Goal: Information Seeking & Learning: Learn about a topic

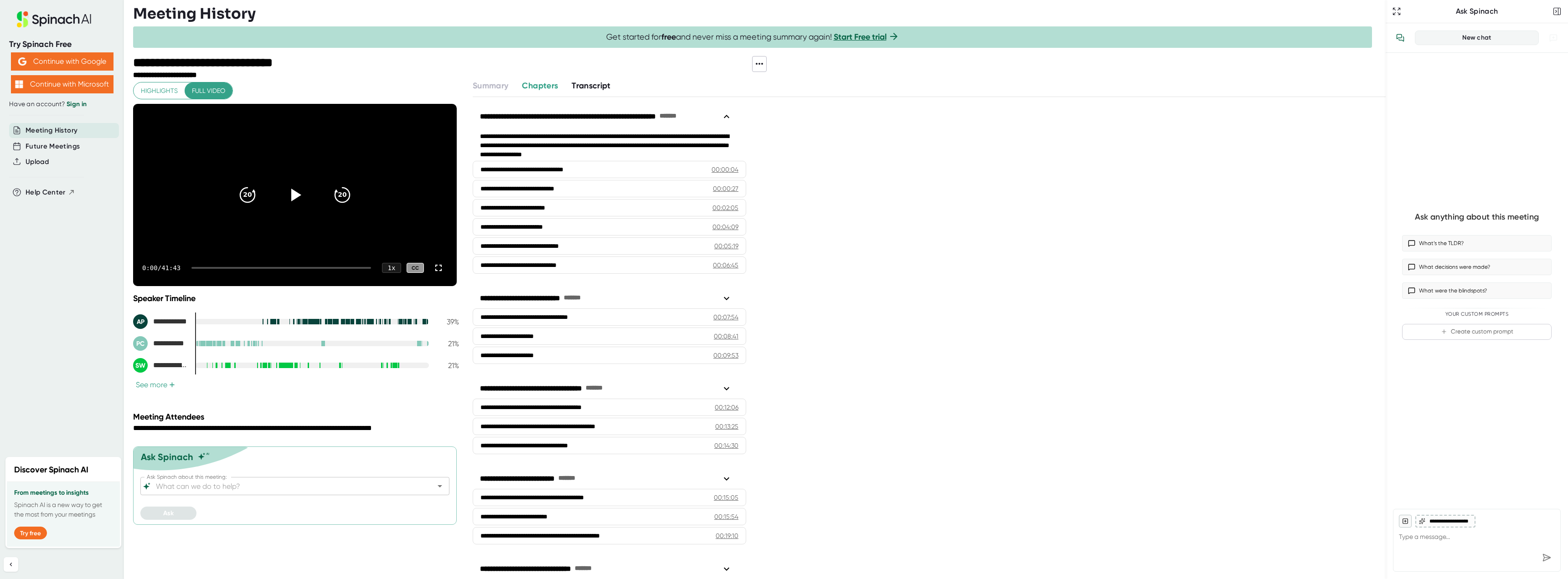
click at [558, 85] on span "Chapters" at bounding box center [539, 86] width 36 height 10
drag, startPoint x: 596, startPoint y: 81, endPoint x: 618, endPoint y: 86, distance: 22.6
click at [595, 81] on span "Transcript" at bounding box center [591, 86] width 39 height 10
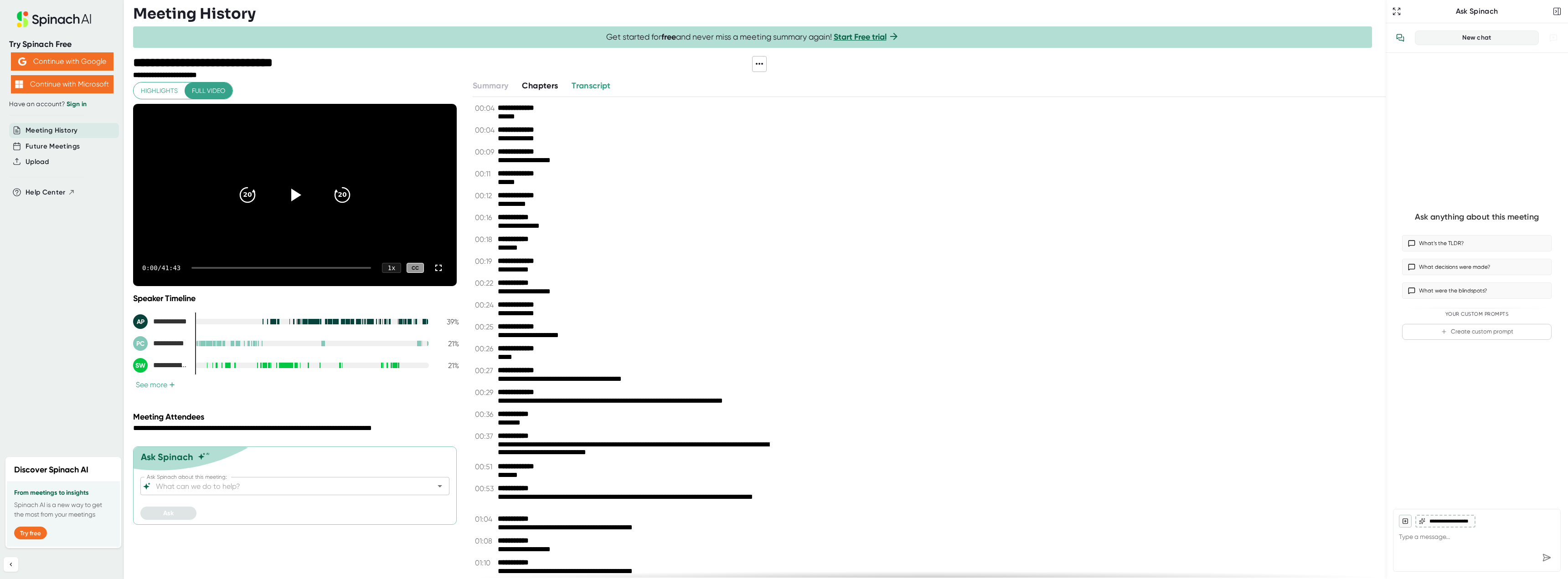
click at [508, 77] on div at bounding box center [526, 68] width 452 height 24
click at [598, 88] on span "Transcript" at bounding box center [591, 86] width 39 height 10
drag, startPoint x: 593, startPoint y: 86, endPoint x: 616, endPoint y: 104, distance: 29.2
click at [593, 86] on span "Transcript" at bounding box center [591, 86] width 39 height 10
click at [160, 89] on span "Highlights" at bounding box center [159, 91] width 37 height 12
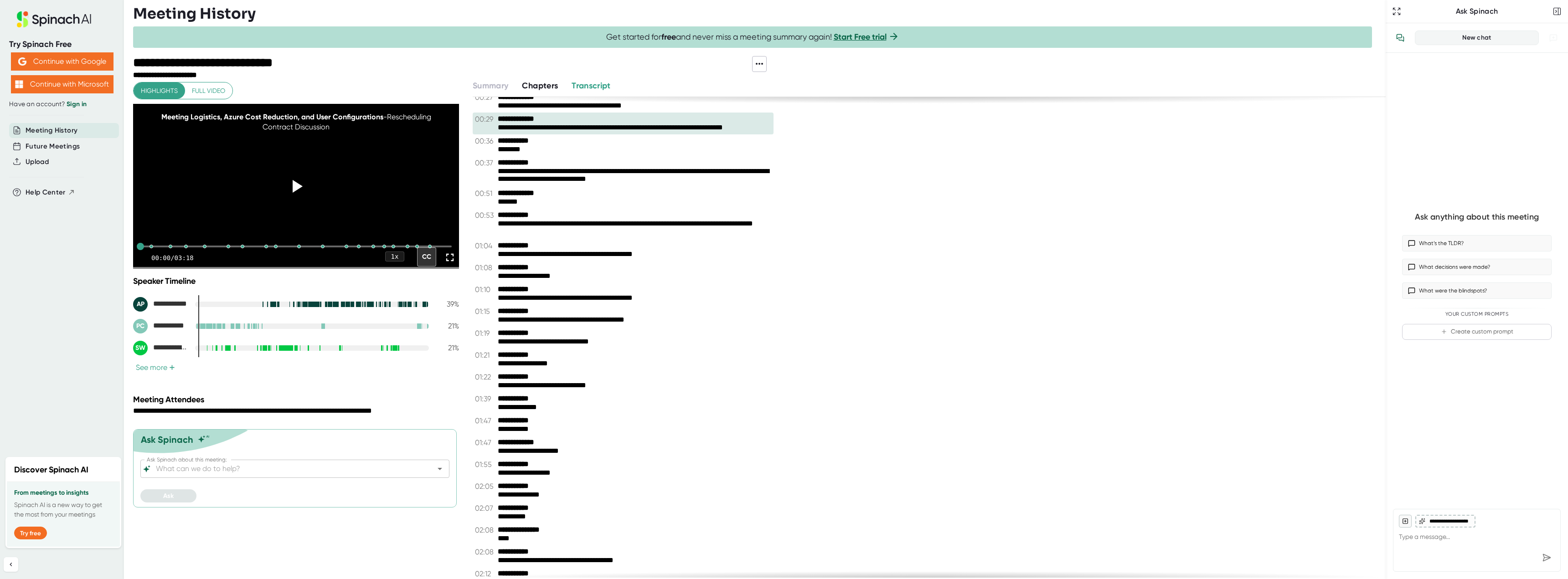
scroll to position [364, 0]
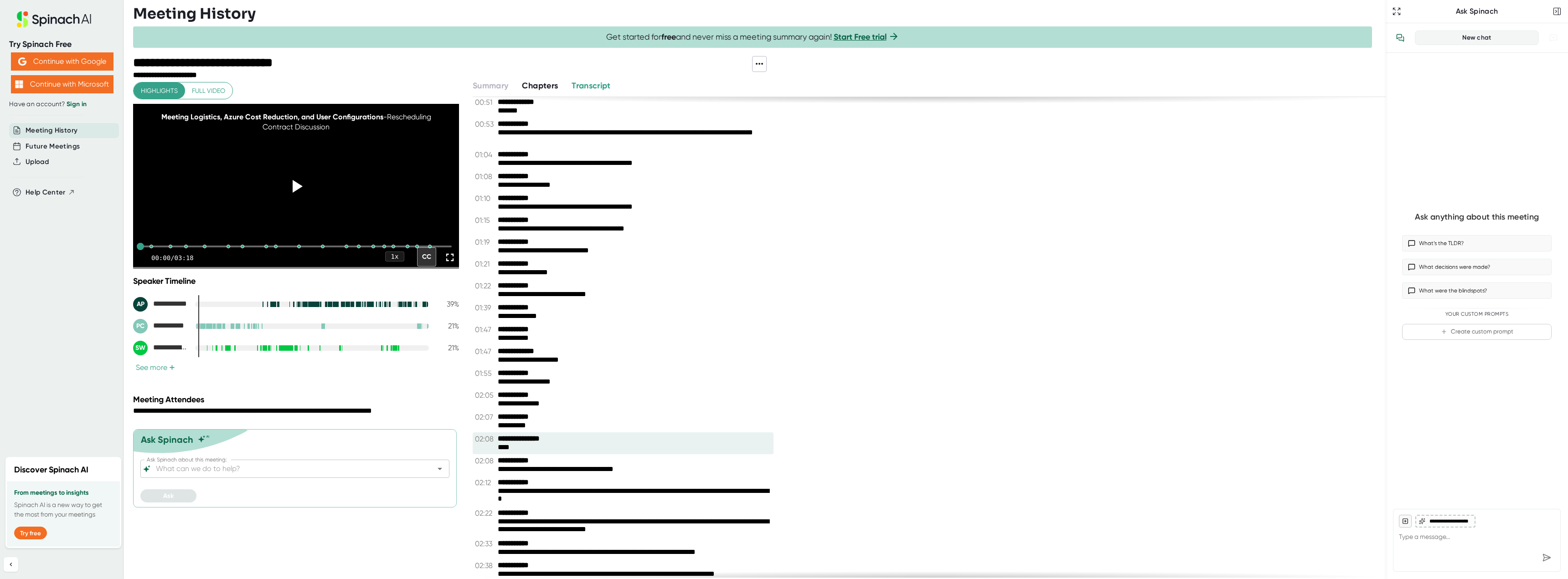
click at [562, 445] on div "****" at bounding box center [634, 448] width 273 height 9
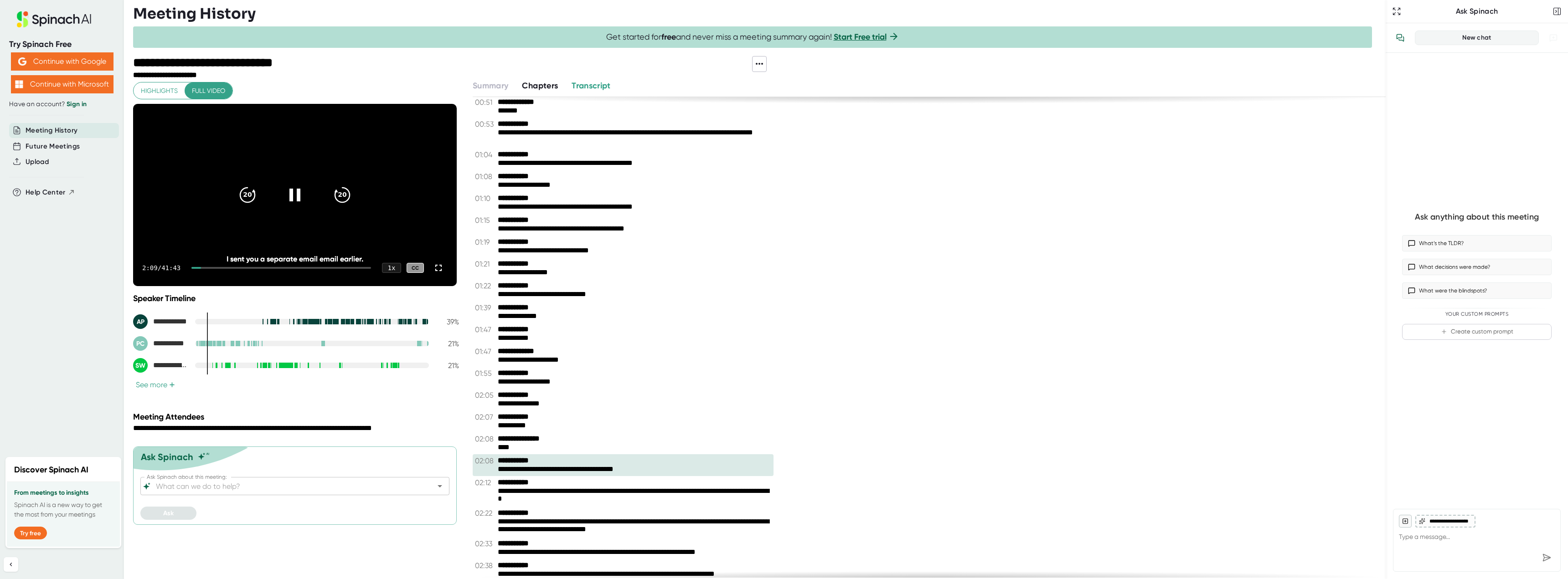
click at [229, 204] on div "20 20" at bounding box center [295, 195] width 131 height 36
click at [302, 187] on icon at bounding box center [295, 195] width 23 height 23
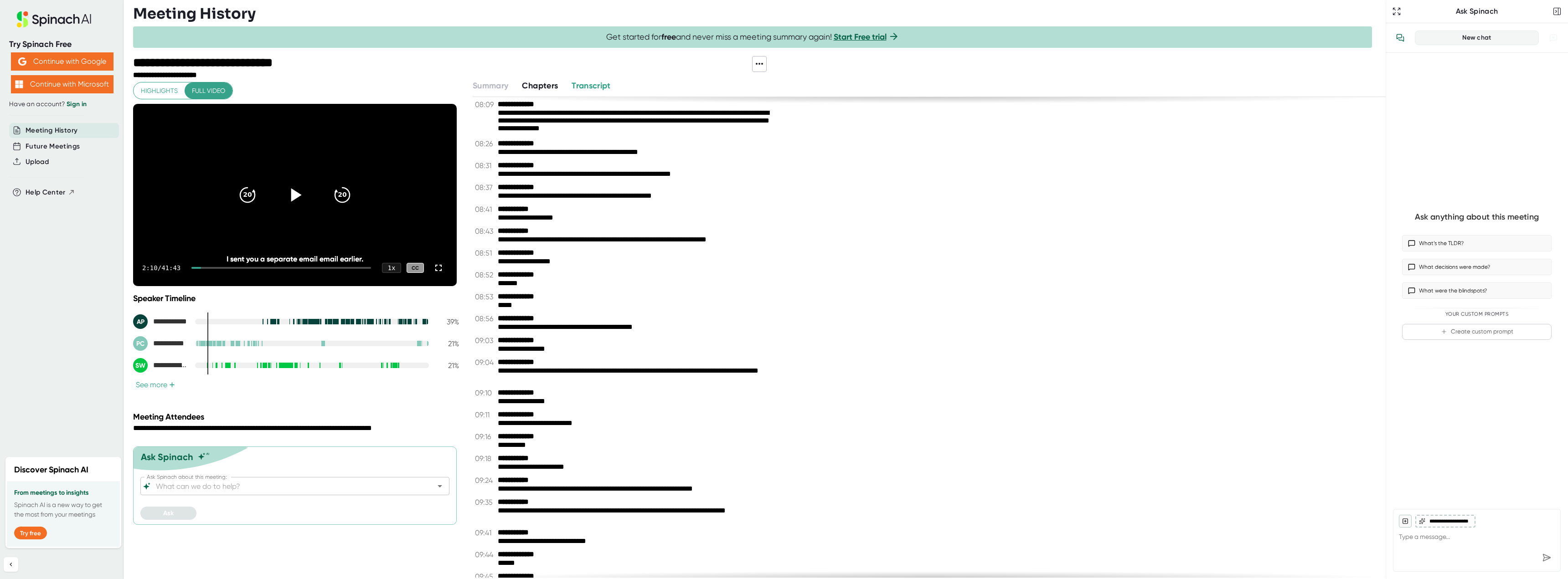
scroll to position [2368, 0]
